Goal: Communication & Community: Answer question/provide support

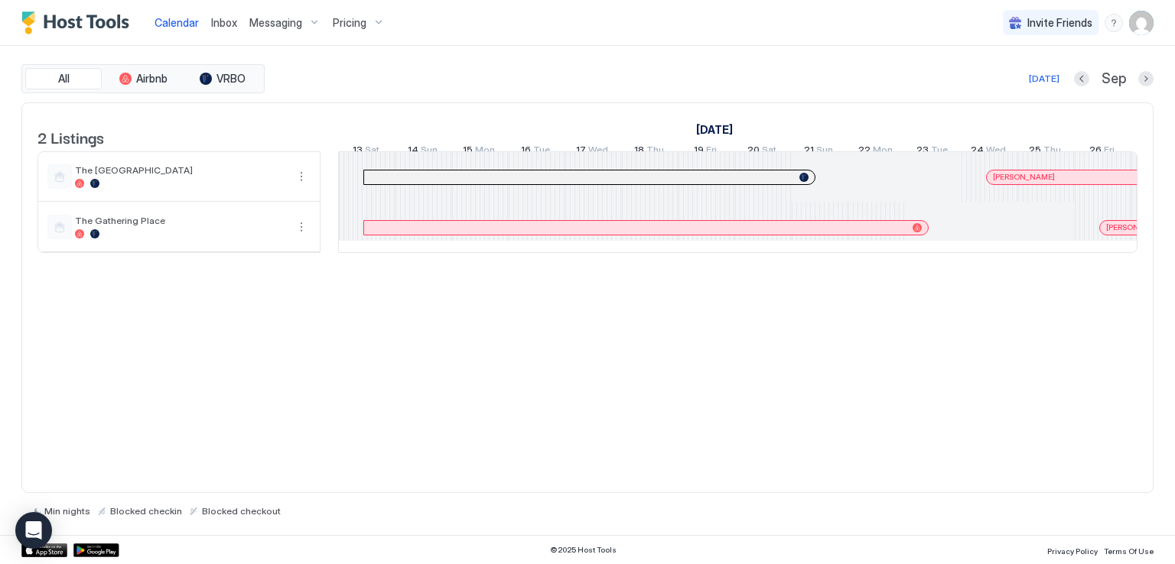
scroll to position [0, 850]
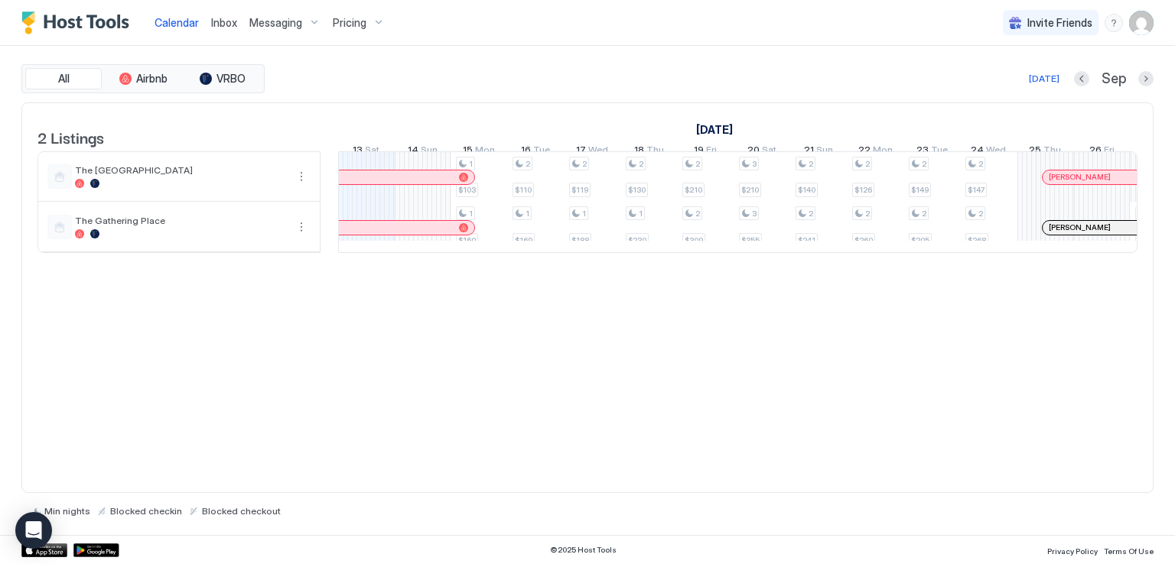
click at [216, 21] on span "Inbox" at bounding box center [224, 22] width 26 height 13
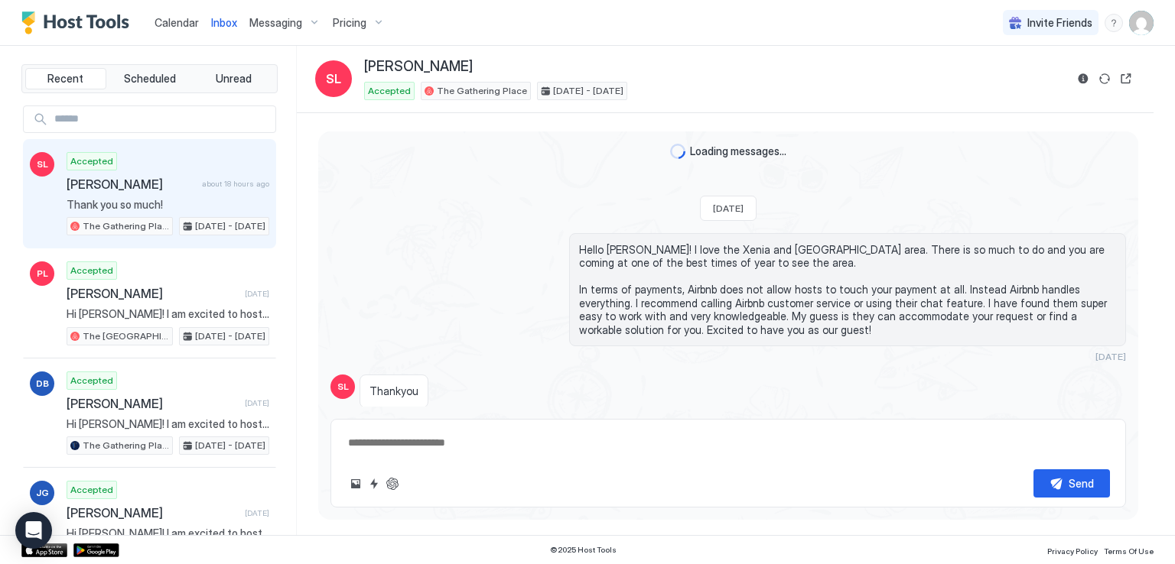
scroll to position [1827, 0]
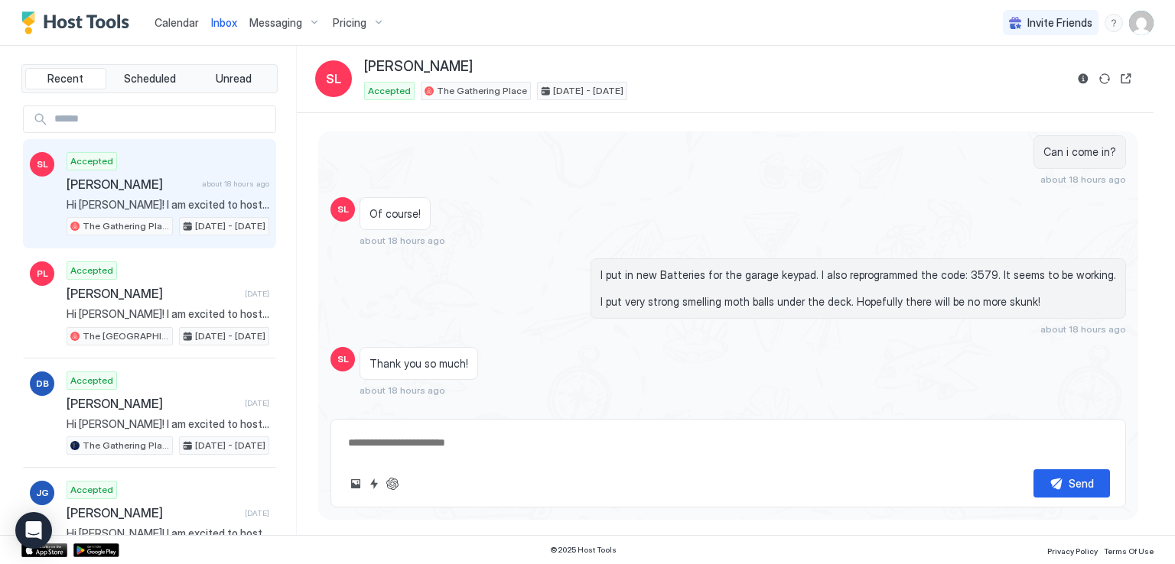
click at [456, 26] on div "Calendar Inbox Messaging Pricing Invite Friends RM" at bounding box center [587, 23] width 1175 height 46
click at [648, 25] on div "Calendar Inbox Messaging Pricing Invite Friends RM" at bounding box center [587, 23] width 1175 height 46
type textarea "*"
drag, startPoint x: 890, startPoint y: 31, endPoint x: 868, endPoint y: 19, distance: 25.3
click at [890, 31] on div "Calendar Inbox Messaging Pricing Invite Friends RM" at bounding box center [587, 23] width 1175 height 46
